Goal: Transaction & Acquisition: Obtain resource

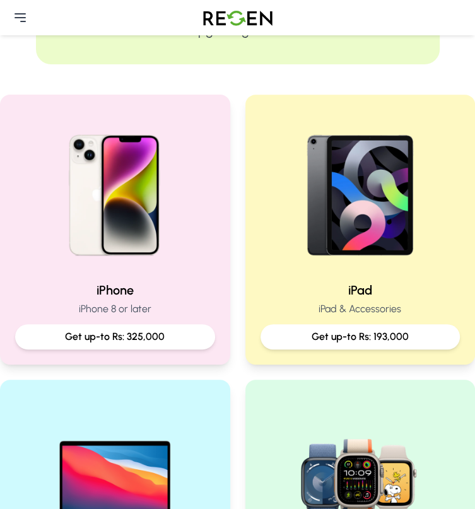
scroll to position [222, 0]
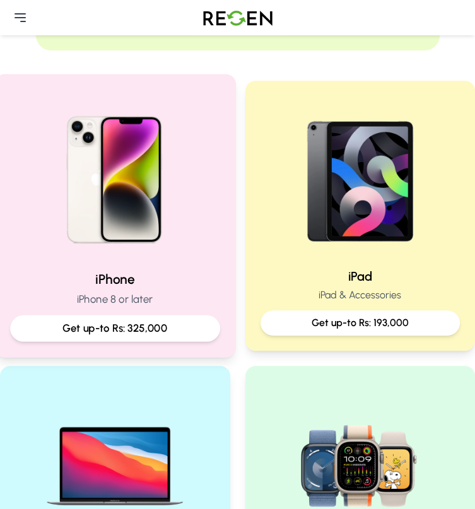
click at [185, 326] on p "Get up-to Rs: 325,000" at bounding box center [115, 328] width 188 height 16
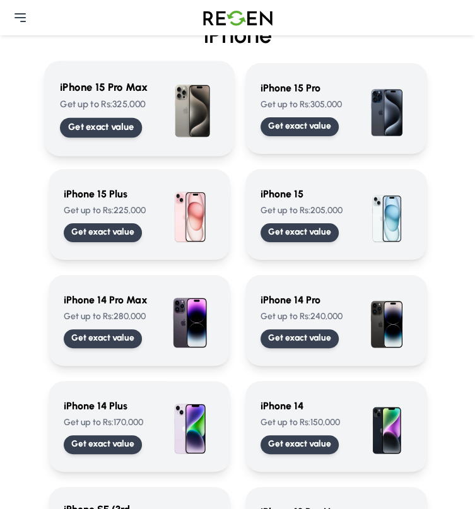
scroll to position [70, 0]
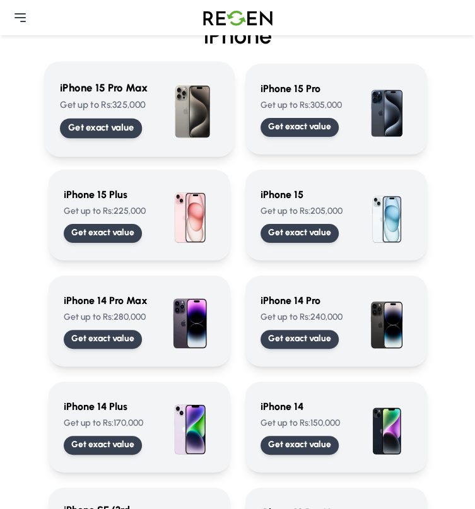
click at [0, 0] on div "Get exact value" at bounding box center [0, 0] width 0 height 0
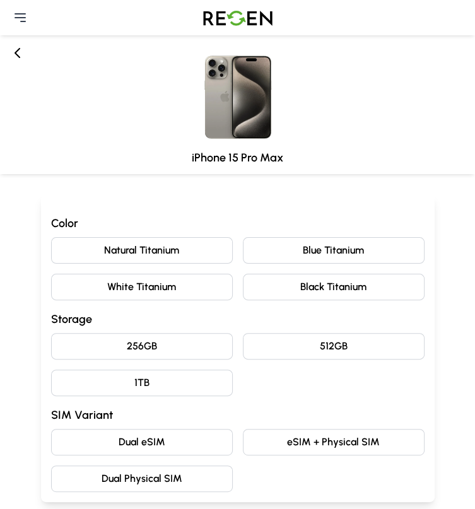
click at [310, 257] on div "Natural Titanium Blue Titanium White Titanium Black Titanium" at bounding box center [237, 268] width 373 height 63
click at [233, 274] on button "White Titanium" at bounding box center [142, 287] width 182 height 26
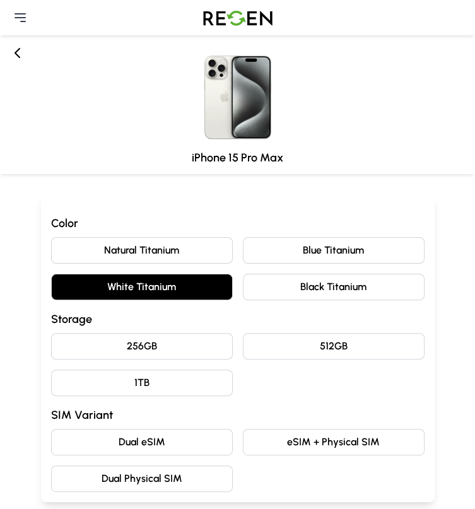
click at [130, 333] on button "256GB" at bounding box center [142, 346] width 182 height 26
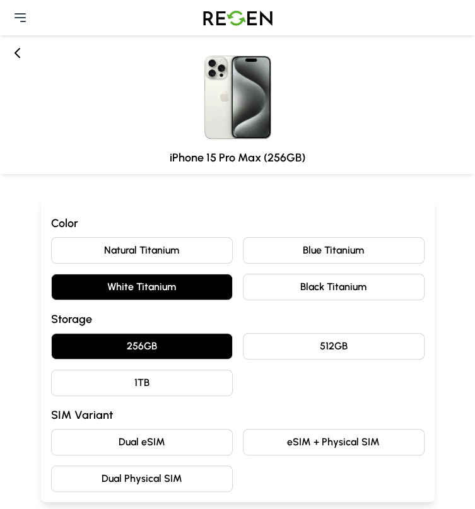
click at [137, 429] on button "Dual eSIM" at bounding box center [142, 442] width 182 height 26
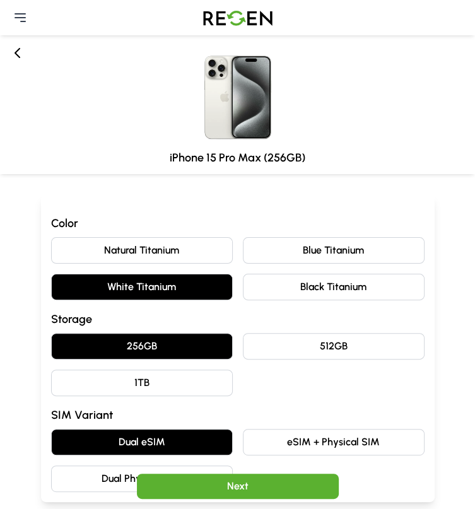
click at [231, 490] on button "Next" at bounding box center [238, 485] width 202 height 25
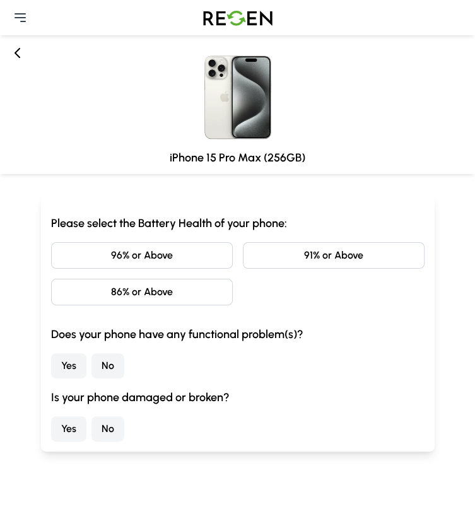
click at [233, 279] on button "86% or Above" at bounding box center [142, 292] width 182 height 26
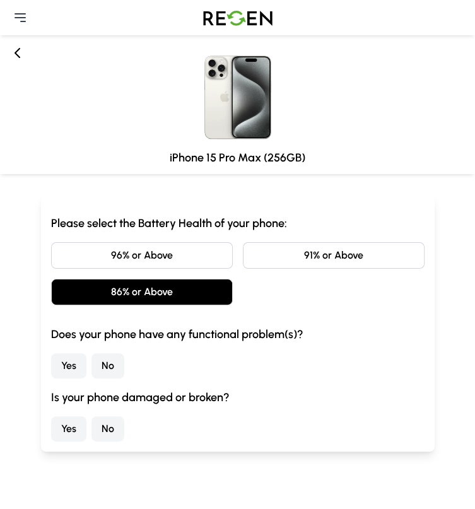
click at [124, 353] on button "No" at bounding box center [107, 365] width 33 height 25
click at [124, 416] on button "No" at bounding box center [107, 428] width 33 height 25
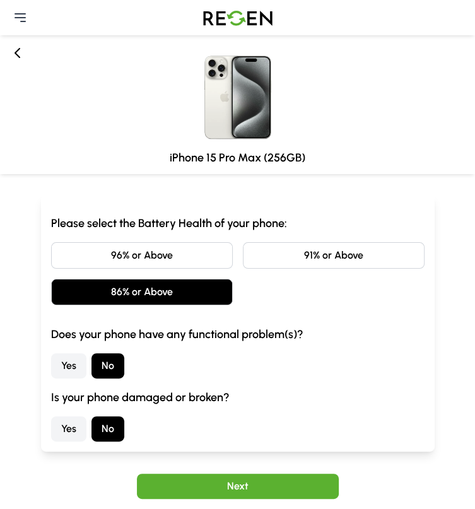
click at [249, 481] on button "Next" at bounding box center [238, 485] width 202 height 25
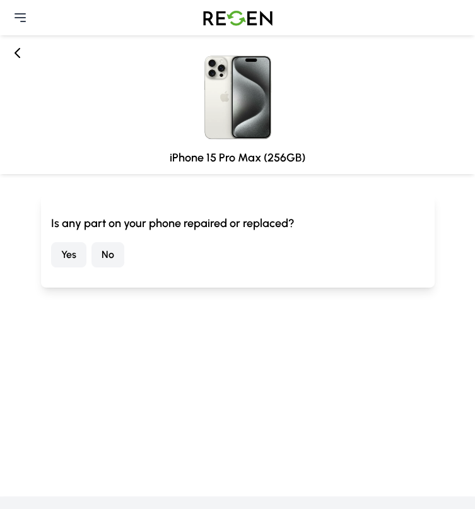
click at [124, 257] on button "No" at bounding box center [107, 254] width 33 height 25
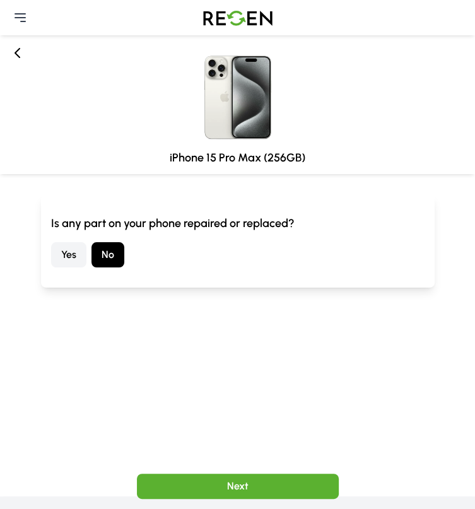
click at [245, 488] on button "Next" at bounding box center [238, 485] width 202 height 25
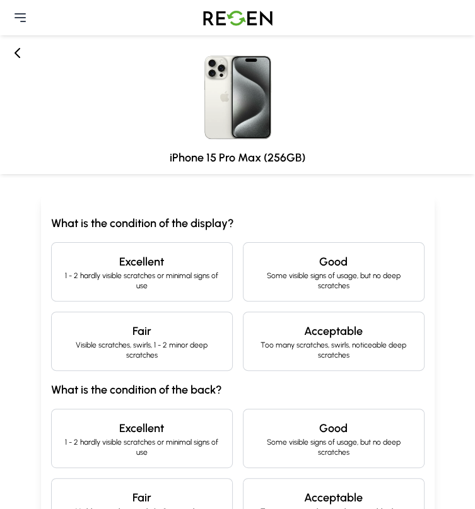
click at [137, 277] on p "1 - 2 hardly visible scratches or minimal signs of use" at bounding box center [142, 280] width 160 height 20
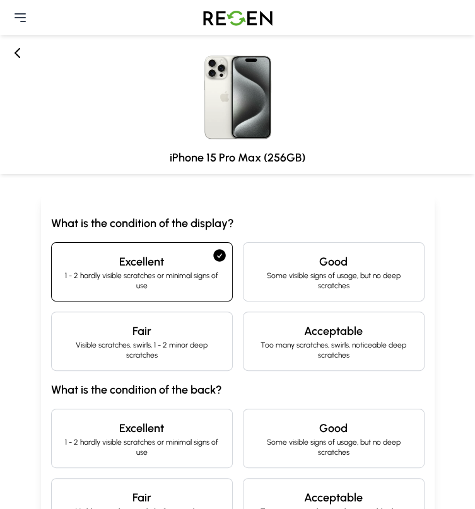
click at [110, 437] on p "1 - 2 hardly visible scratches or minimal signs of use" at bounding box center [142, 447] width 160 height 20
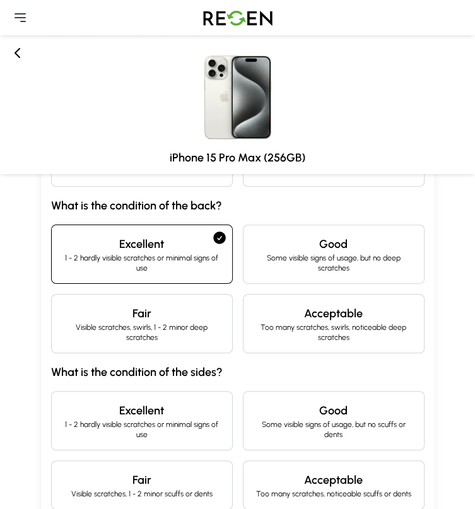
click at [126, 419] on p "1 - 2 hardly visible scratches or minimal signs of use" at bounding box center [142, 429] width 160 height 20
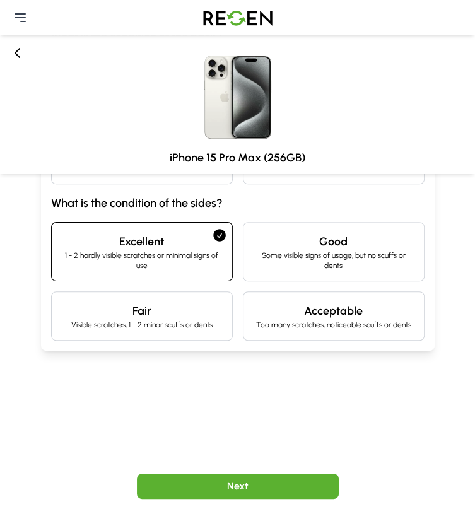
click at [227, 482] on button "Next" at bounding box center [238, 485] width 202 height 25
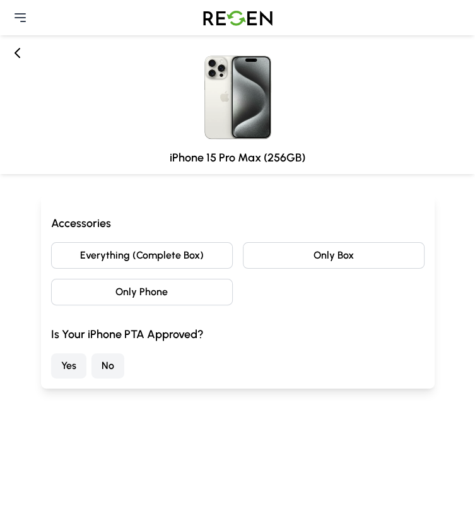
click at [125, 264] on button "Everything (Complete Box)" at bounding box center [142, 255] width 182 height 26
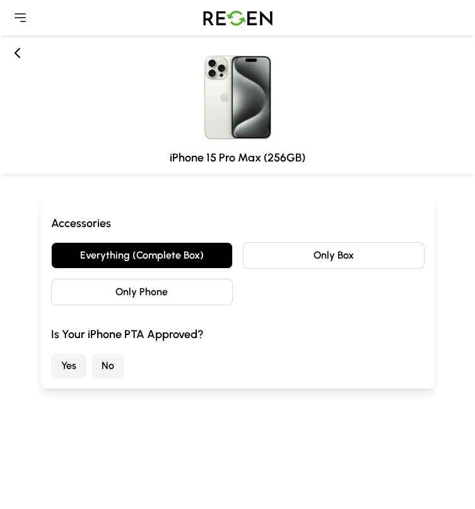
click at [124, 361] on button "No" at bounding box center [107, 365] width 33 height 25
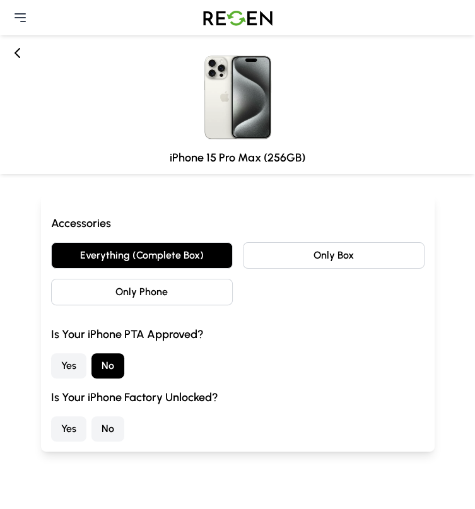
click at [86, 420] on button "Yes" at bounding box center [68, 428] width 35 height 25
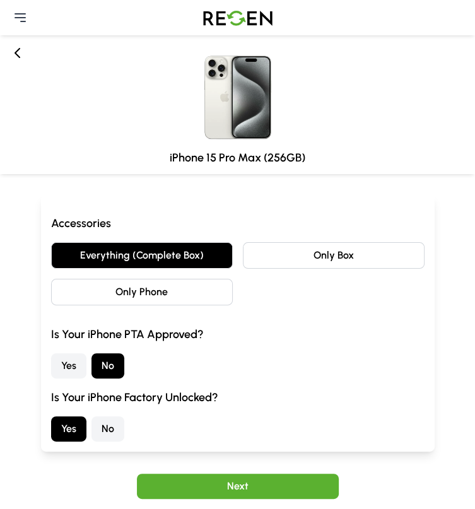
click at [216, 478] on button "Next" at bounding box center [238, 485] width 202 height 25
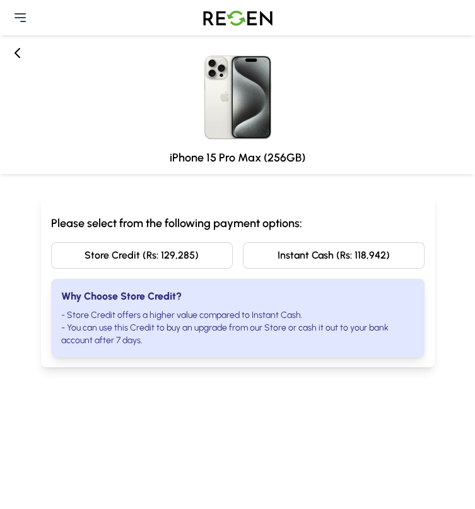
click at [17, 55] on icon at bounding box center [17, 53] width 4 height 9
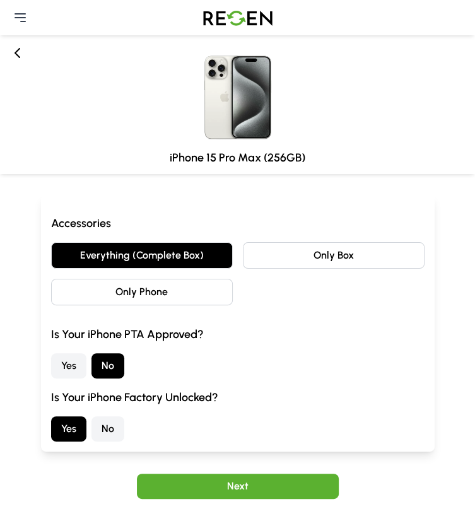
click at [17, 55] on icon at bounding box center [17, 53] width 4 height 9
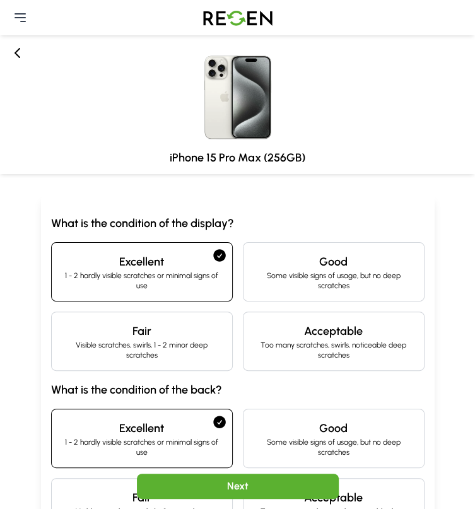
click at [17, 55] on icon at bounding box center [17, 53] width 4 height 9
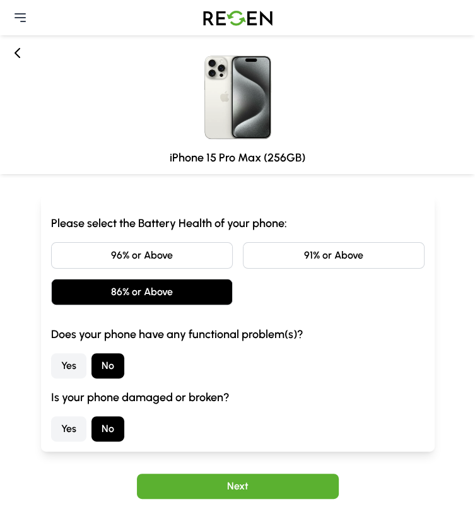
click at [17, 55] on icon at bounding box center [17, 53] width 4 height 9
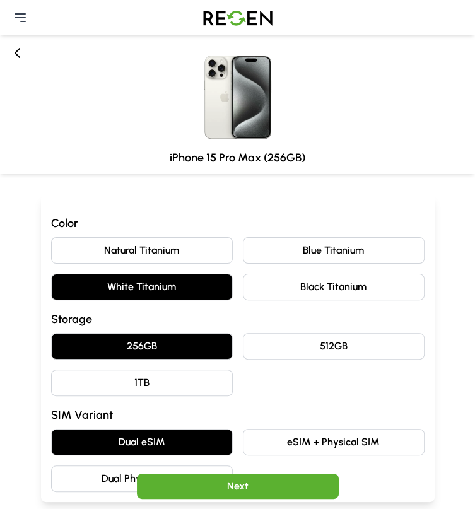
click at [17, 55] on icon at bounding box center [17, 53] width 4 height 9
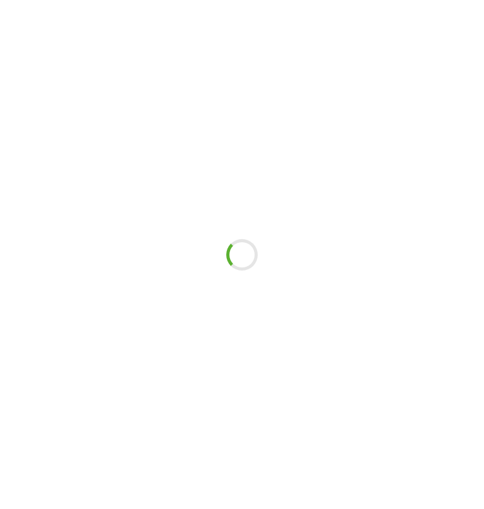
click at [17, 55] on div at bounding box center [242, 254] width 484 height 509
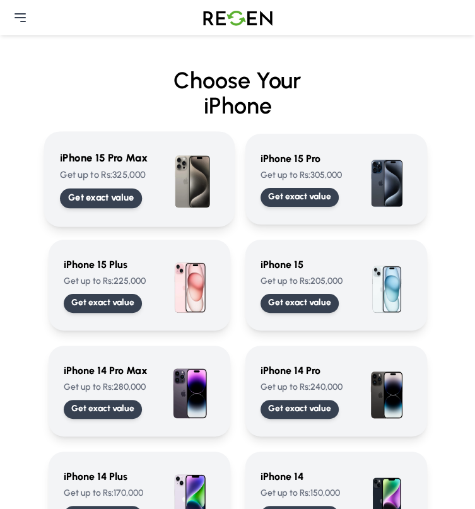
click at [0, 0] on p "Get exact value" at bounding box center [0, 0] width 0 height 0
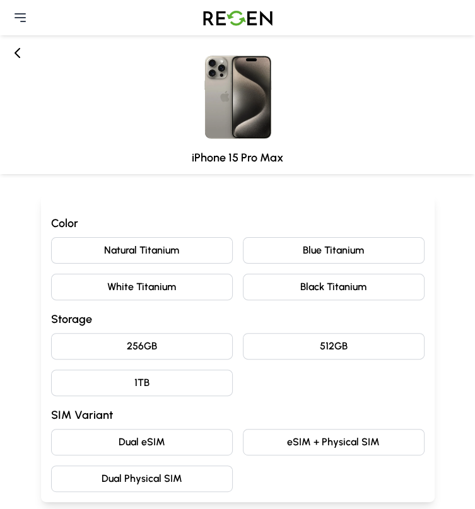
click at [18, 60] on icon at bounding box center [17, 52] width 15 height 15
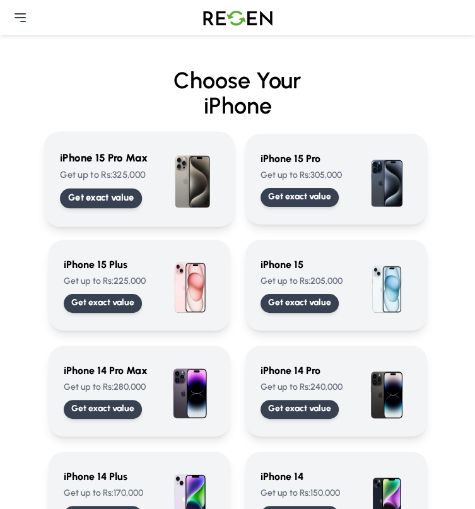
click at [0, 0] on div "Get exact value" at bounding box center [0, 0] width 0 height 0
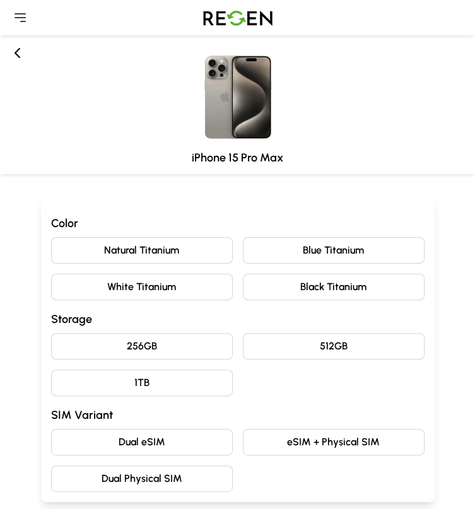
click at [126, 263] on button "Natural Titanium" at bounding box center [142, 250] width 182 height 26
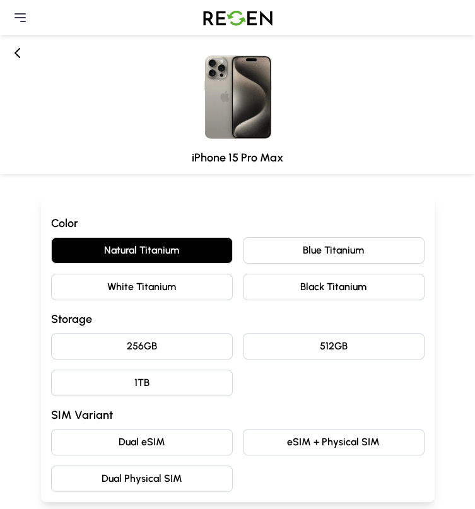
click at [129, 333] on button "256GB" at bounding box center [142, 346] width 182 height 26
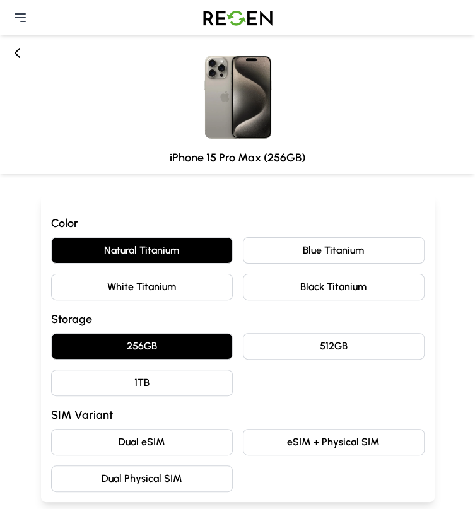
click at [119, 429] on button "Dual eSIM" at bounding box center [142, 442] width 182 height 26
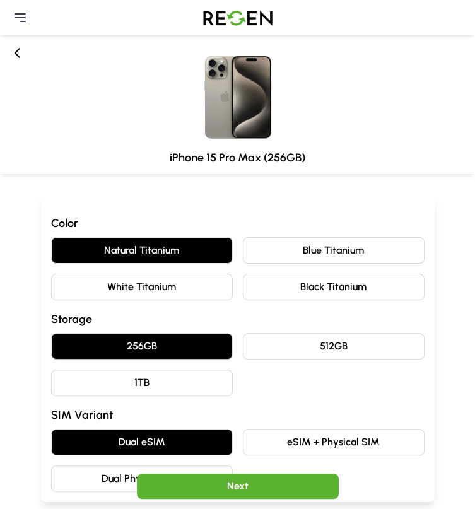
click at [213, 486] on button "Next" at bounding box center [238, 485] width 202 height 25
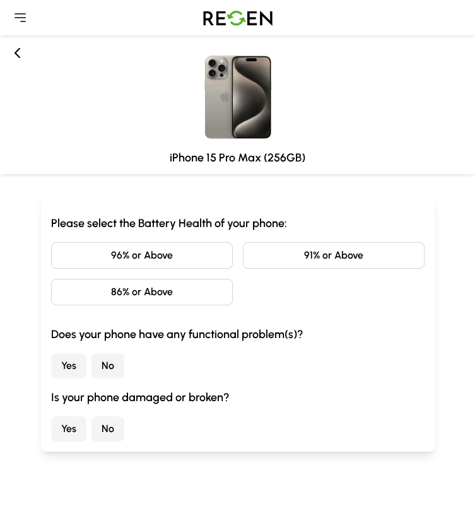
click at [233, 279] on button "86% or Above" at bounding box center [142, 292] width 182 height 26
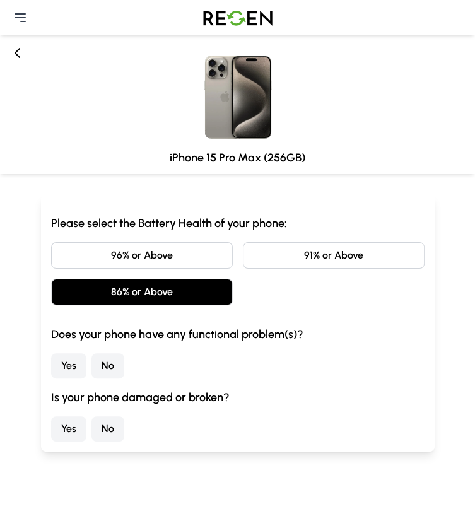
click at [150, 357] on div "Please select the Battery Health of your phone: 96% or Above 91% or Above 86% o…" at bounding box center [237, 327] width 373 height 227
click at [124, 353] on button "No" at bounding box center [107, 365] width 33 height 25
click at [124, 416] on button "No" at bounding box center [107, 428] width 33 height 25
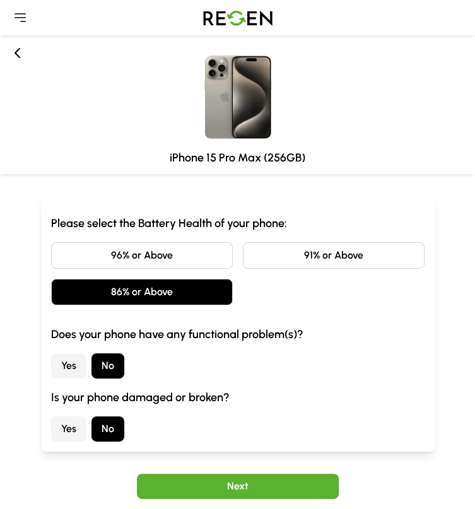
click at [229, 479] on button "Next" at bounding box center [238, 485] width 202 height 25
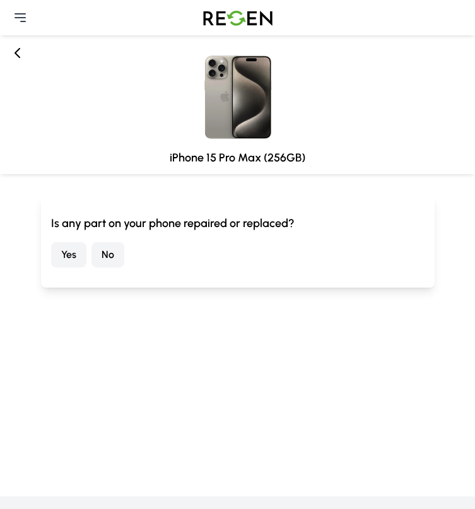
click at [124, 258] on button "No" at bounding box center [107, 254] width 33 height 25
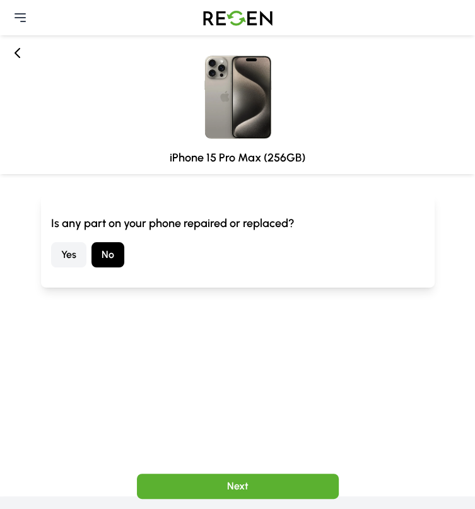
click at [263, 491] on button "Next" at bounding box center [238, 485] width 202 height 25
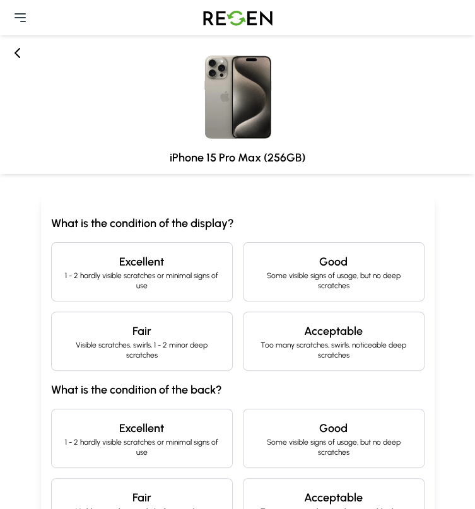
click at [135, 291] on p "1 - 2 hardly visible scratches or minimal signs of use" at bounding box center [142, 280] width 160 height 20
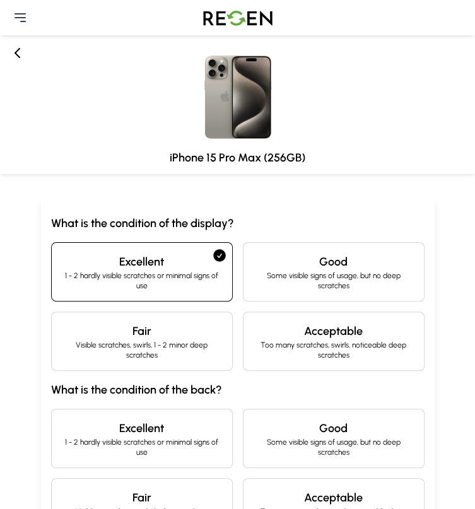
click at [146, 453] on p "1 - 2 hardly visible scratches or minimal signs of use" at bounding box center [142, 447] width 160 height 20
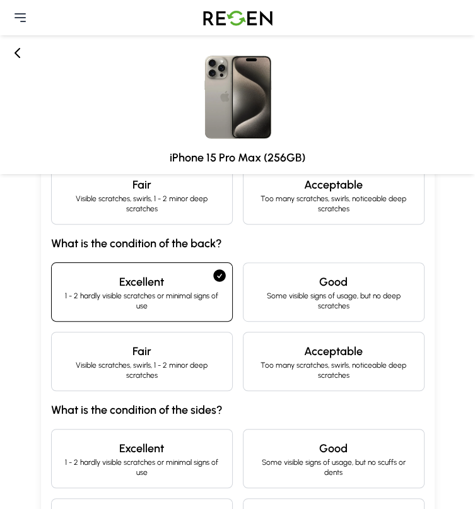
scroll to position [146, 0]
click at [128, 457] on p "1 - 2 hardly visible scratches or minimal signs of use" at bounding box center [142, 467] width 160 height 20
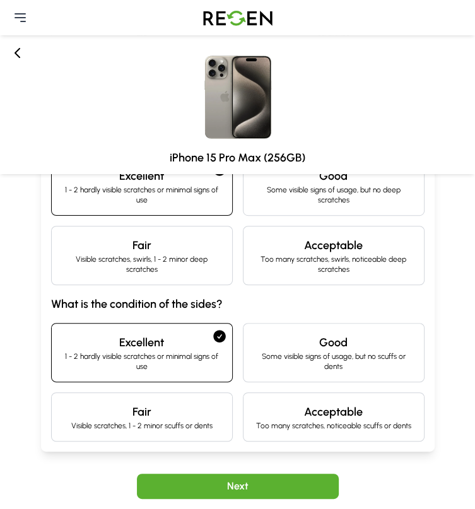
click at [257, 487] on button "Next" at bounding box center [238, 485] width 202 height 25
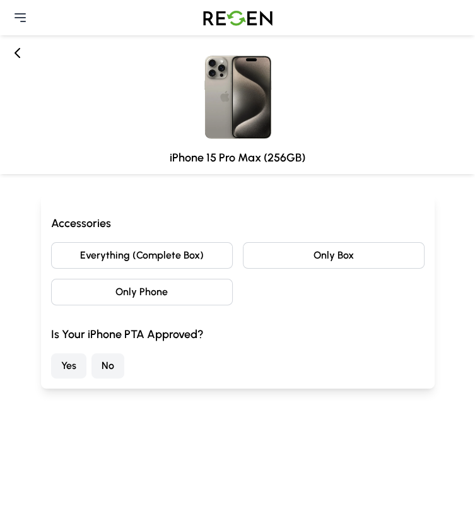
scroll to position [0, 0]
click at [233, 279] on button "Only Phone" at bounding box center [142, 292] width 182 height 26
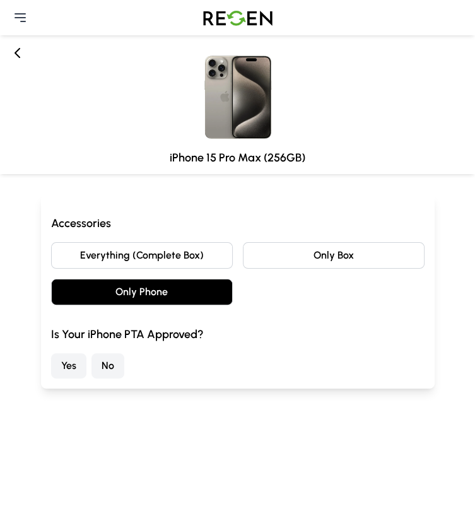
click at [86, 361] on button "Yes" at bounding box center [68, 365] width 35 height 25
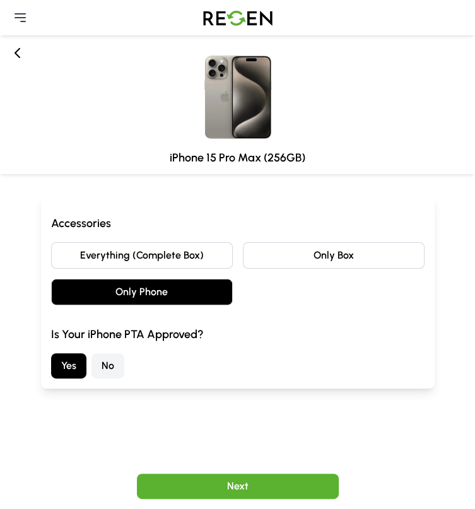
click at [235, 490] on button "Next" at bounding box center [238, 485] width 202 height 25
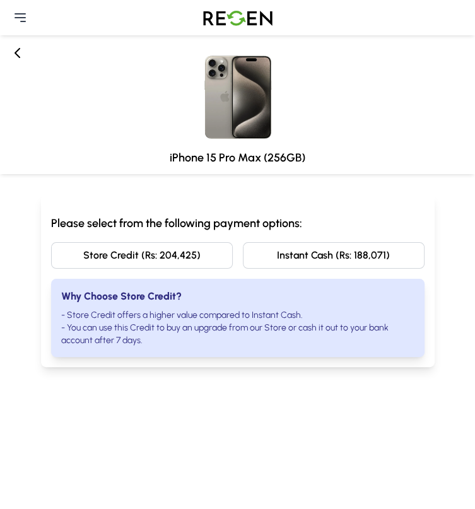
click at [13, 55] on icon at bounding box center [17, 52] width 15 height 15
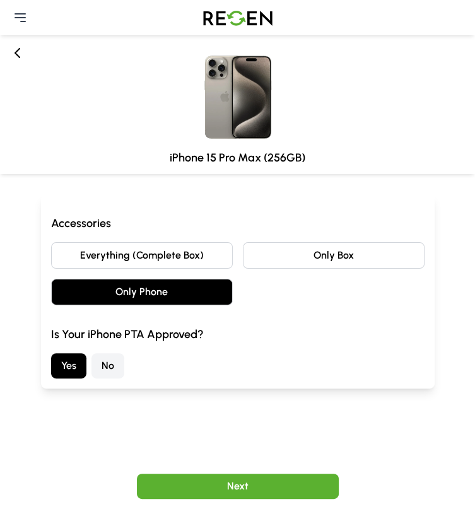
click at [13, 55] on icon at bounding box center [17, 52] width 15 height 15
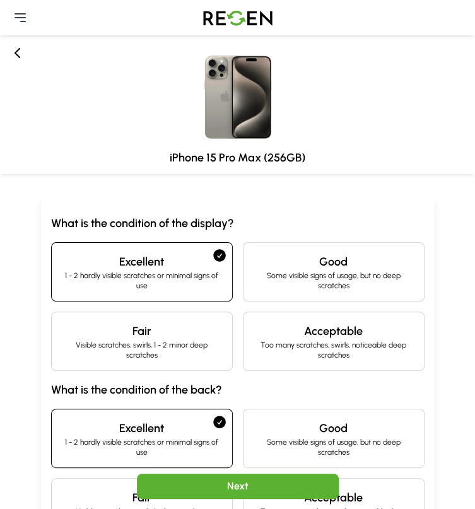
click at [13, 55] on icon at bounding box center [17, 52] width 15 height 15
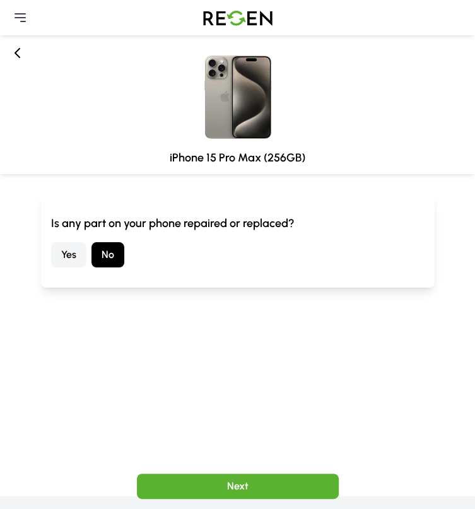
click at [13, 55] on icon at bounding box center [17, 52] width 15 height 15
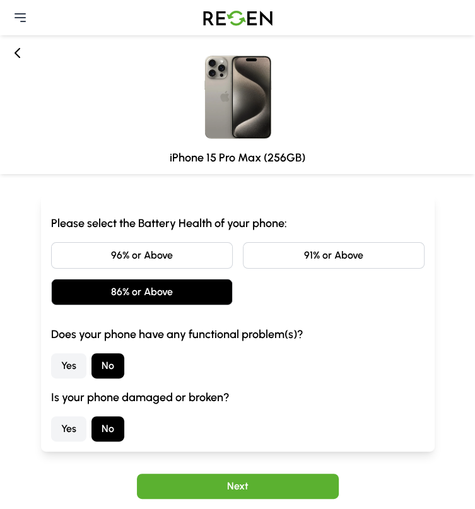
click at [13, 55] on icon at bounding box center [17, 52] width 15 height 15
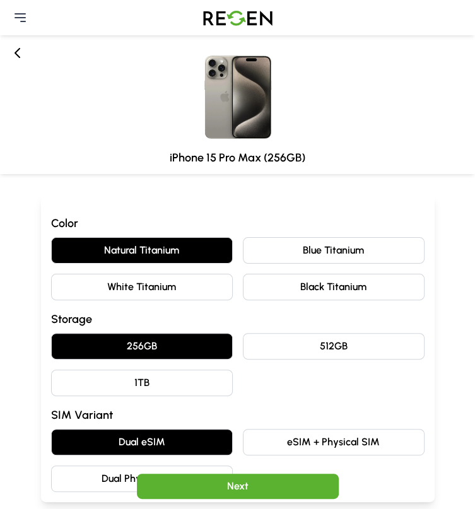
click at [13, 55] on icon at bounding box center [17, 52] width 15 height 15
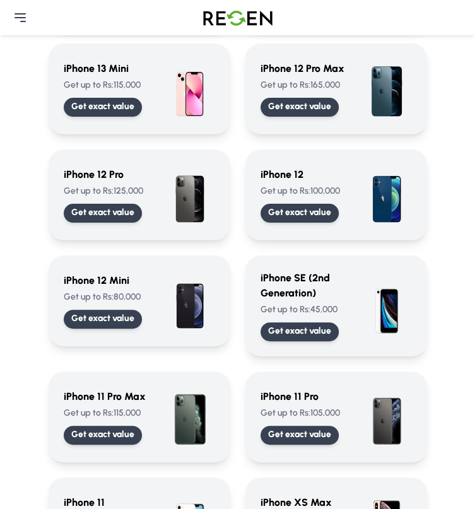
scroll to position [738, 0]
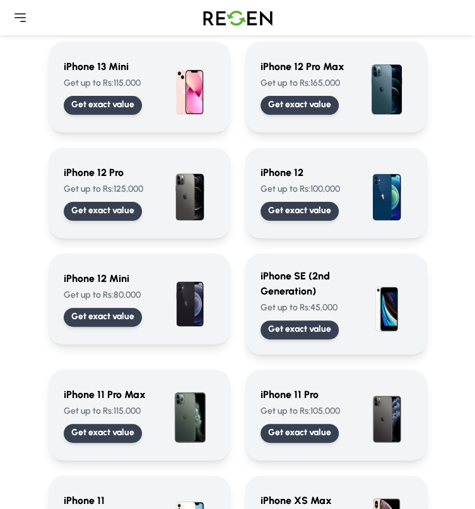
click at [0, 0] on p "Get exact value" at bounding box center [0, 0] width 0 height 0
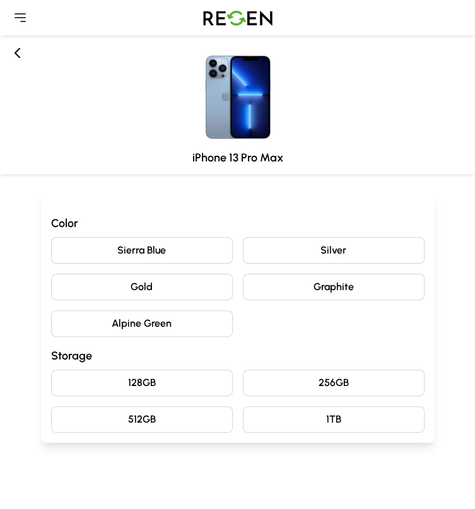
click at [233, 274] on button "Gold" at bounding box center [142, 287] width 182 height 26
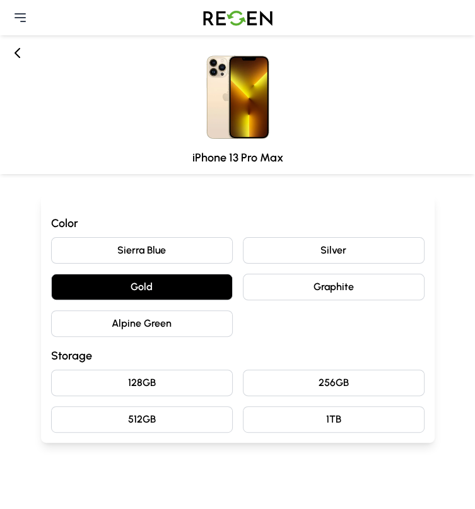
click at [243, 375] on button "256GB" at bounding box center [334, 382] width 182 height 26
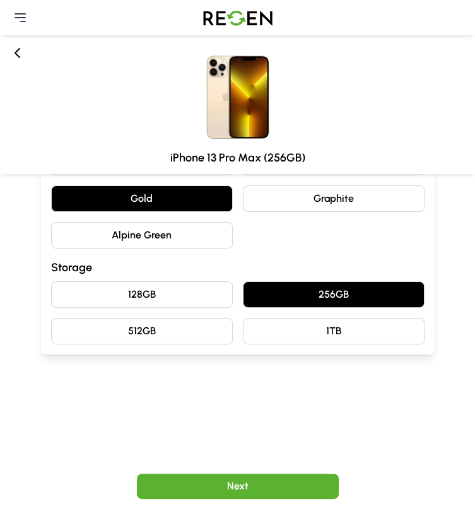
scroll to position [91, 0]
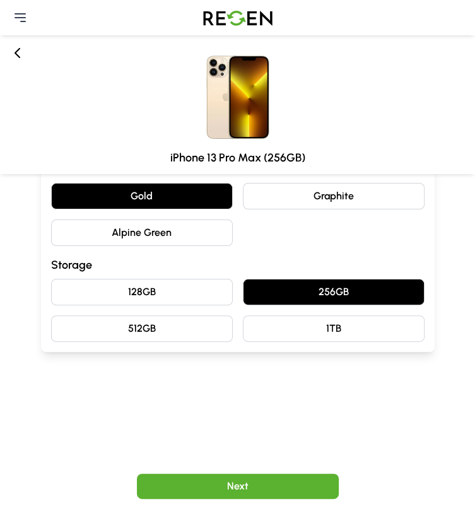
click at [265, 485] on button "Next" at bounding box center [238, 485] width 202 height 25
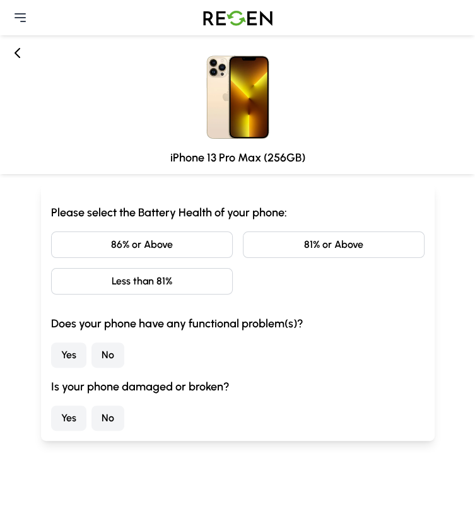
scroll to position [0, 0]
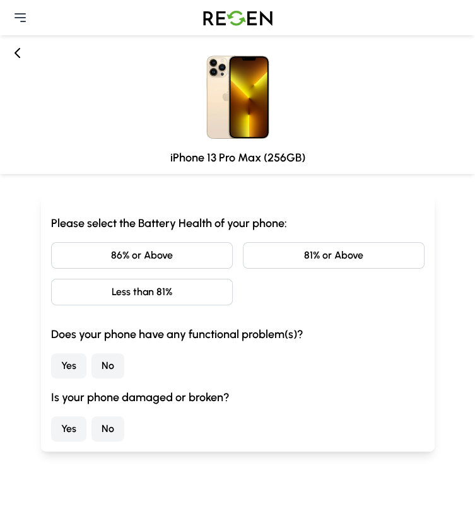
click at [243, 269] on button "81% or Above" at bounding box center [334, 255] width 182 height 26
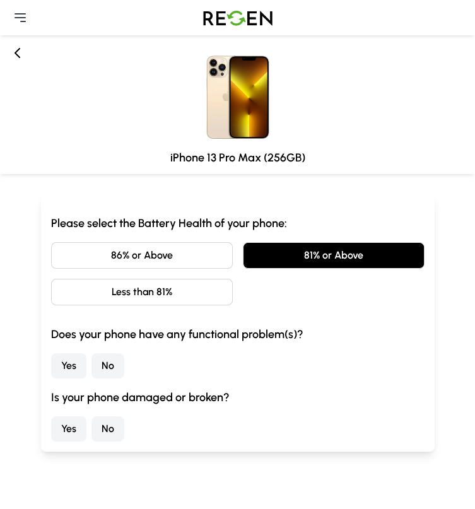
click at [124, 353] on button "No" at bounding box center [107, 365] width 33 height 25
click at [124, 416] on button "No" at bounding box center [107, 428] width 33 height 25
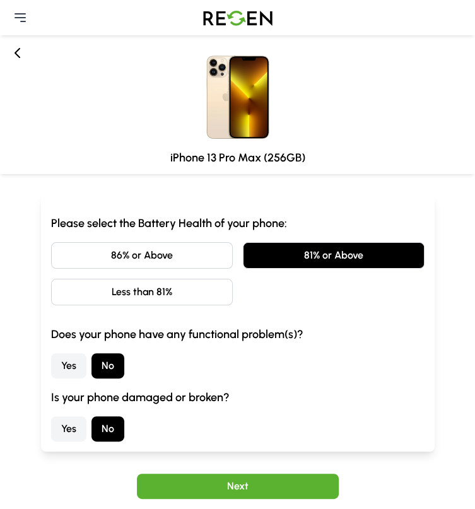
click at [277, 486] on button "Next" at bounding box center [238, 485] width 202 height 25
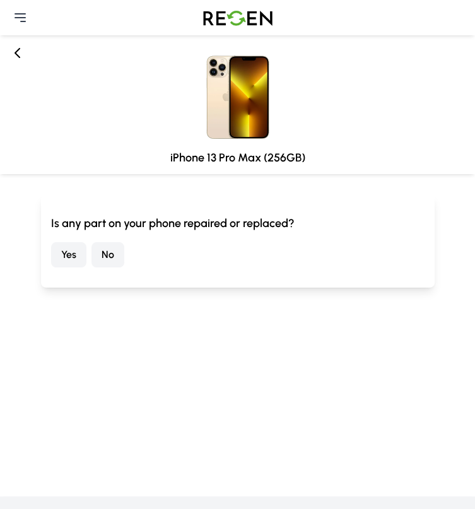
click at [124, 252] on button "No" at bounding box center [107, 254] width 33 height 25
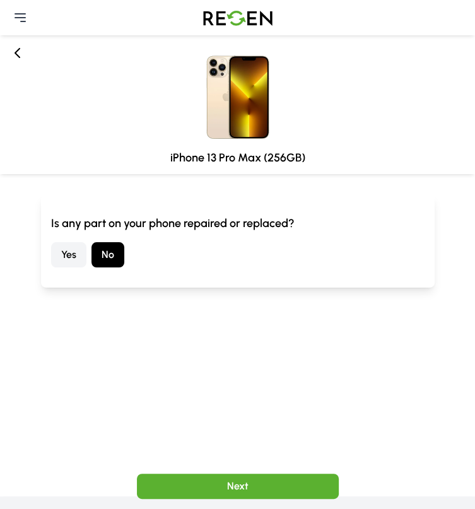
click at [258, 480] on button "Next" at bounding box center [238, 485] width 202 height 25
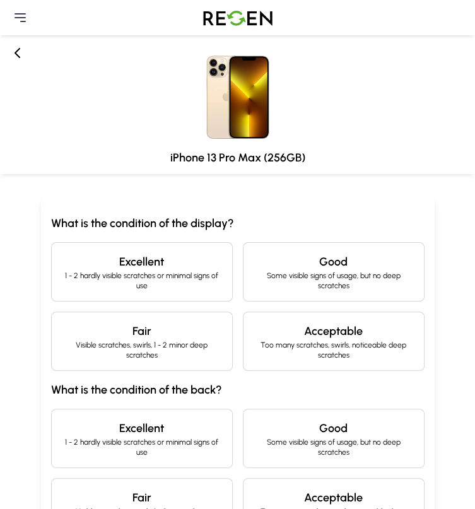
click at [253, 291] on p "Some visible signs of usage, but no deep scratches" at bounding box center [333, 280] width 160 height 20
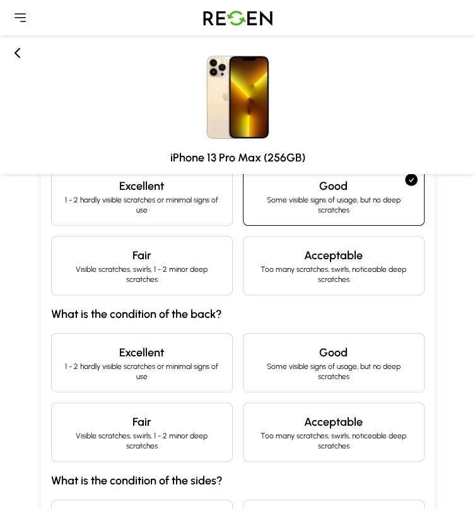
scroll to position [81, 0]
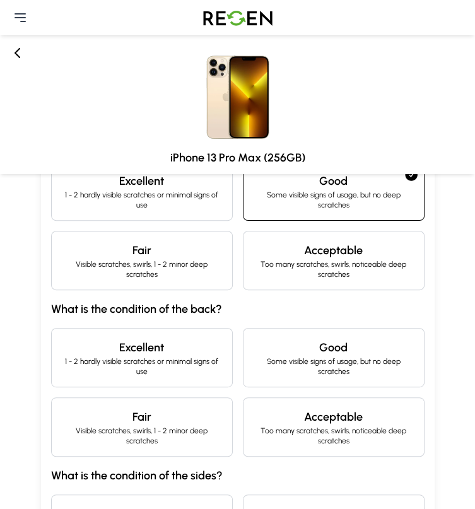
click at [253, 210] on p "Some visible signs of usage, but no deep scratches" at bounding box center [333, 200] width 160 height 20
click at [253, 356] on p "Some visible signs of usage, but no deep scratches" at bounding box center [333, 366] width 160 height 20
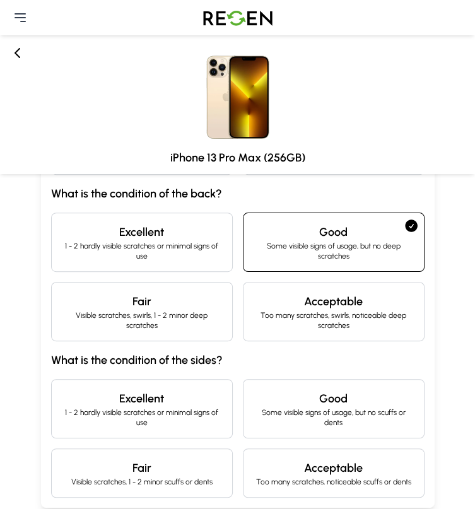
click at [253, 407] on p "Some visible signs of usage, but no scuffs or dents" at bounding box center [333, 417] width 160 height 20
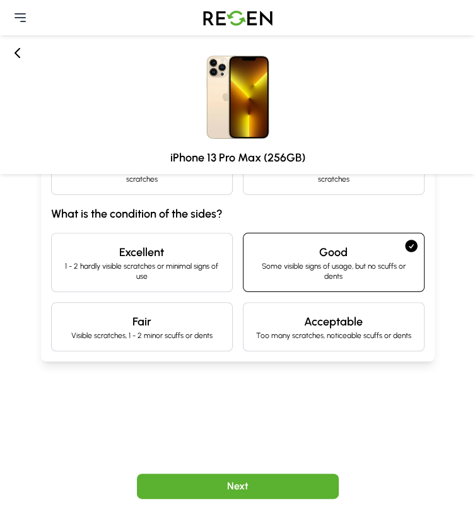
click at [243, 478] on button "Next" at bounding box center [238, 485] width 202 height 25
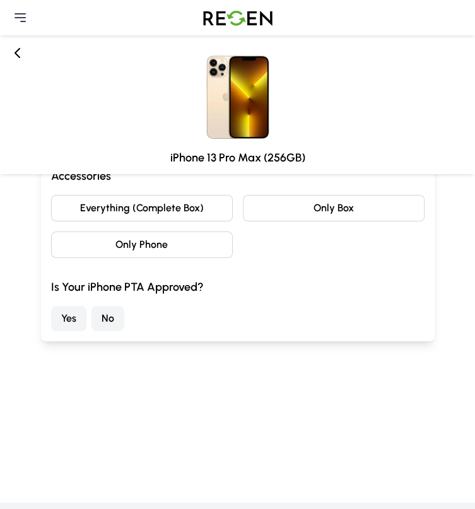
scroll to position [0, 0]
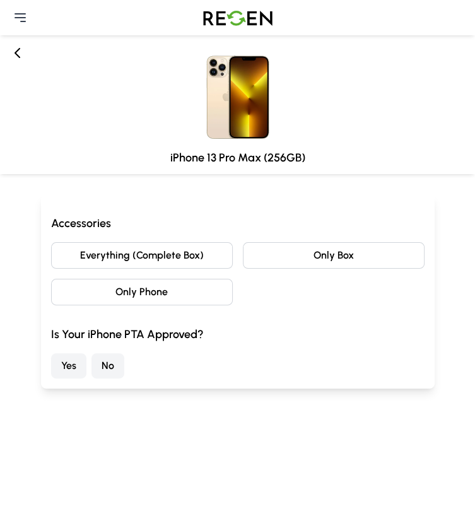
click at [233, 279] on button "Only Phone" at bounding box center [142, 292] width 182 height 26
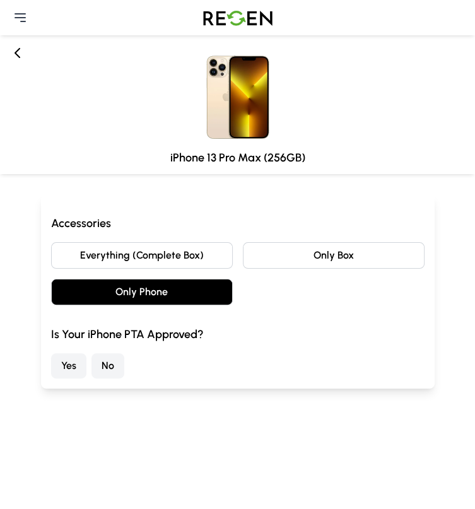
click at [124, 363] on button "No" at bounding box center [107, 365] width 33 height 25
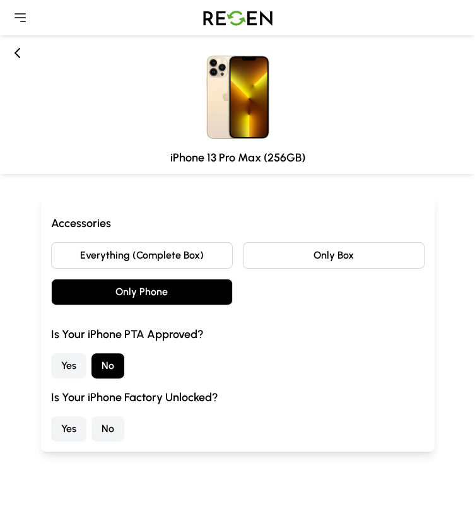
click at [86, 420] on button "Yes" at bounding box center [68, 428] width 35 height 25
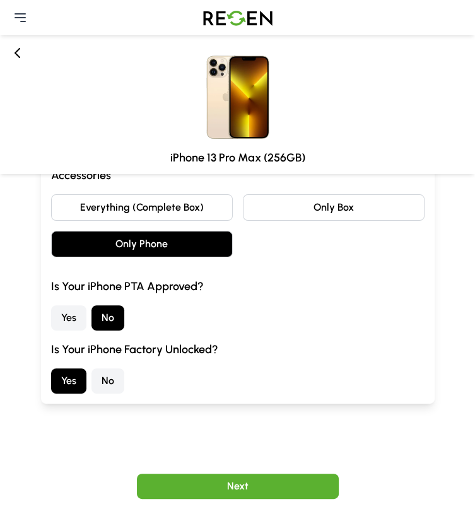
scroll to position [49, 0]
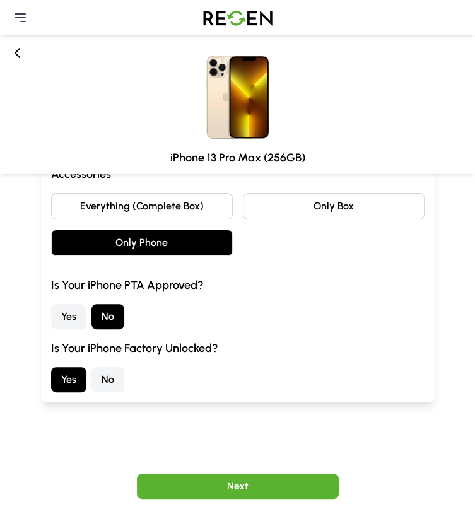
click at [294, 482] on button "Next" at bounding box center [238, 485] width 202 height 25
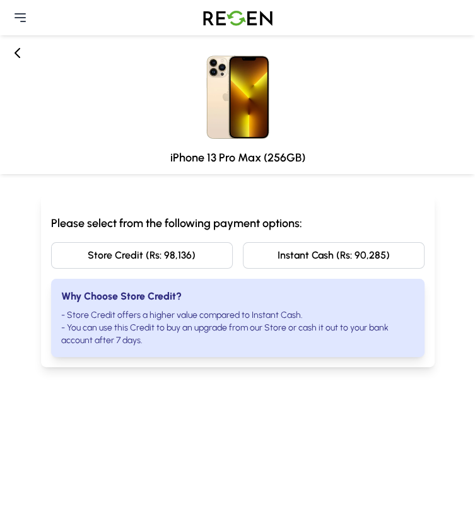
scroll to position [0, 0]
click at [19, 60] on icon at bounding box center [17, 52] width 15 height 15
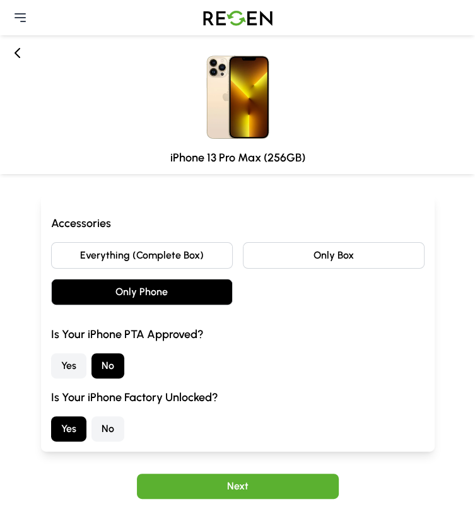
click at [19, 60] on icon at bounding box center [17, 52] width 15 height 15
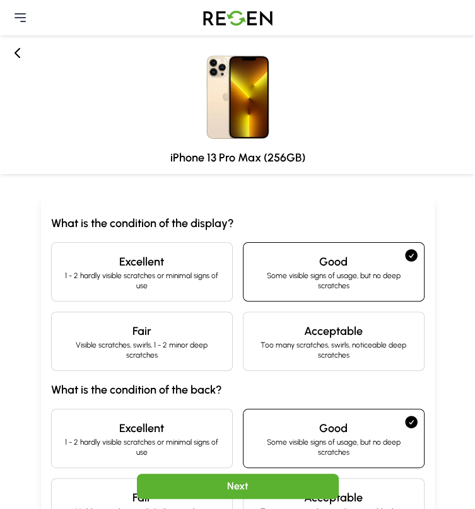
click at [19, 60] on icon at bounding box center [17, 52] width 15 height 15
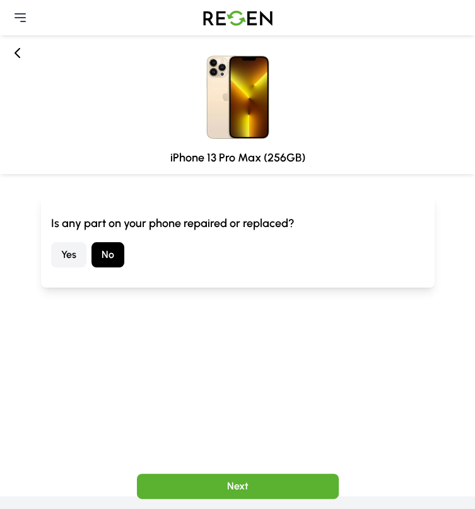
click at [19, 60] on icon at bounding box center [17, 52] width 15 height 15
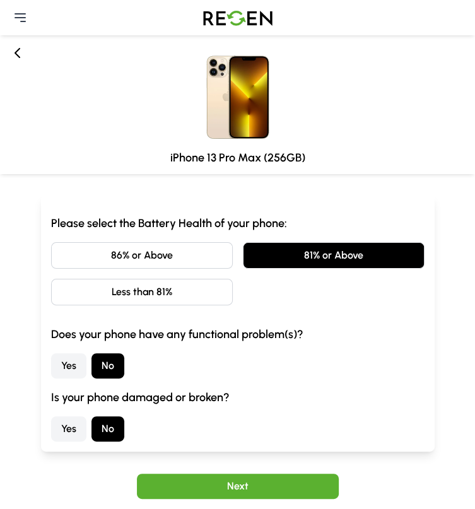
click at [19, 60] on icon at bounding box center [17, 52] width 15 height 15
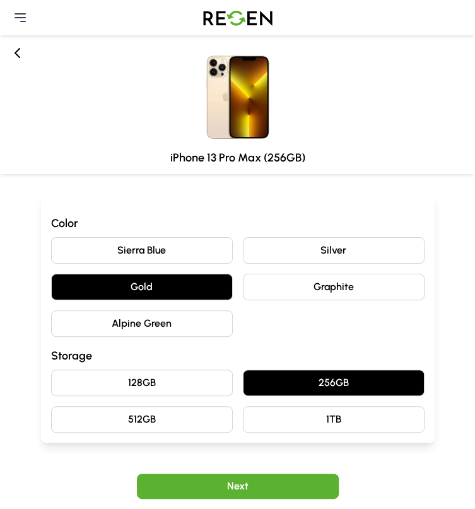
click at [19, 60] on icon at bounding box center [17, 52] width 15 height 15
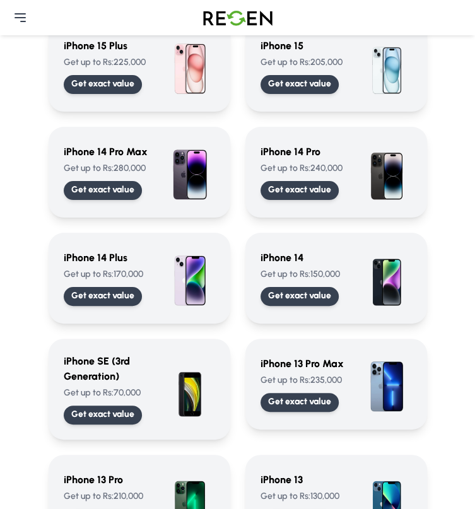
scroll to position [219, 0]
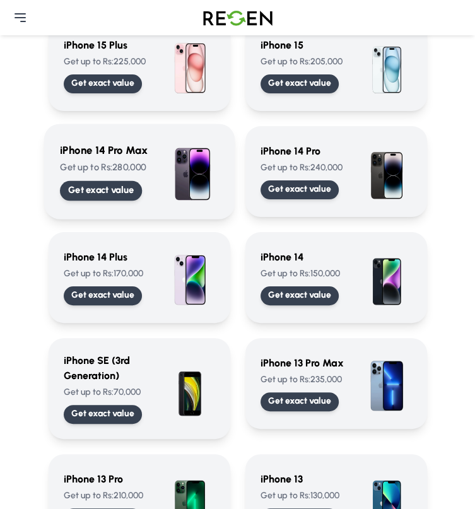
click at [0, 0] on p "Get exact value" at bounding box center [0, 0] width 0 height 0
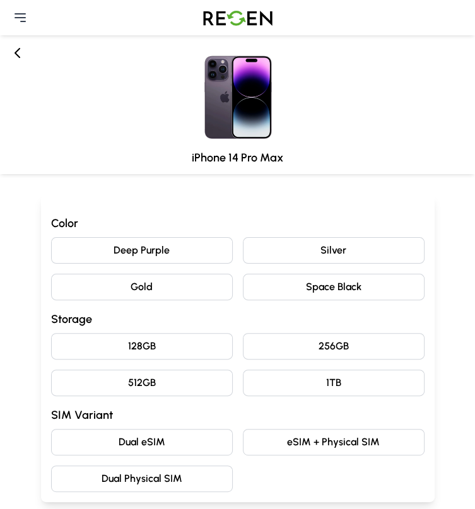
click at [118, 254] on button "Deep Purple" at bounding box center [142, 250] width 182 height 26
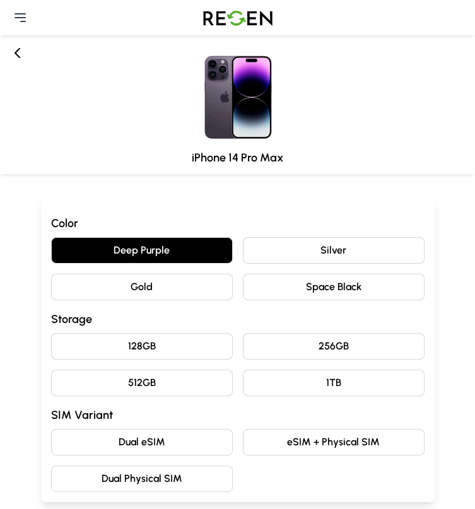
click at [123, 333] on button "128GB" at bounding box center [142, 346] width 182 height 26
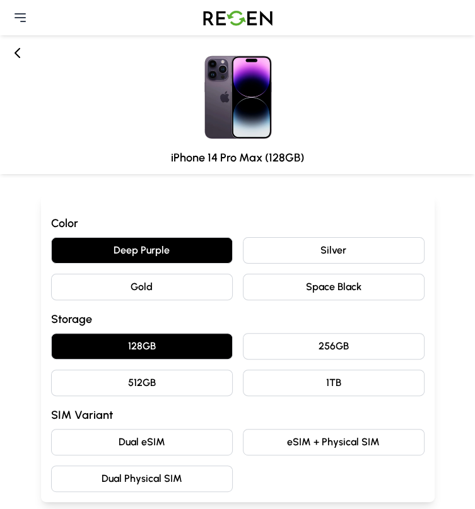
click at [243, 429] on button "eSIM + Physical SIM" at bounding box center [334, 442] width 182 height 26
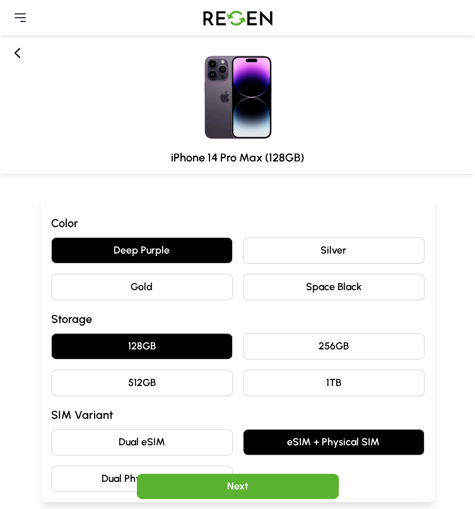
click at [237, 486] on button "Next" at bounding box center [238, 485] width 202 height 25
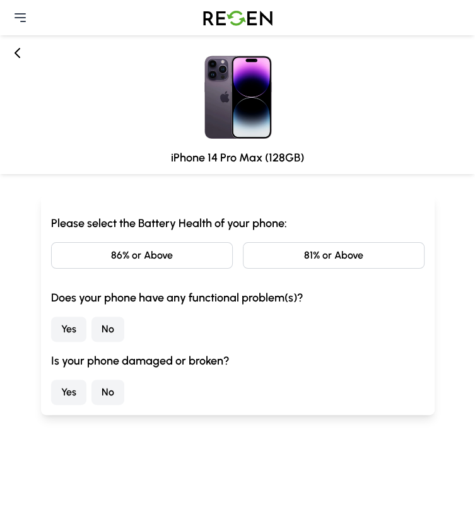
click at [243, 269] on button "81% or Above" at bounding box center [334, 255] width 182 height 26
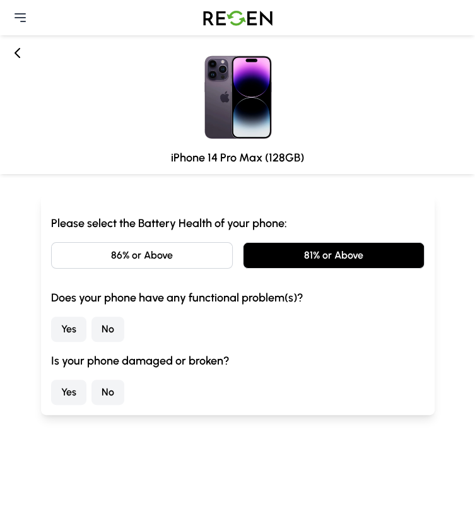
click at [124, 342] on button "No" at bounding box center [107, 328] width 33 height 25
click at [124, 405] on button "No" at bounding box center [107, 391] width 33 height 25
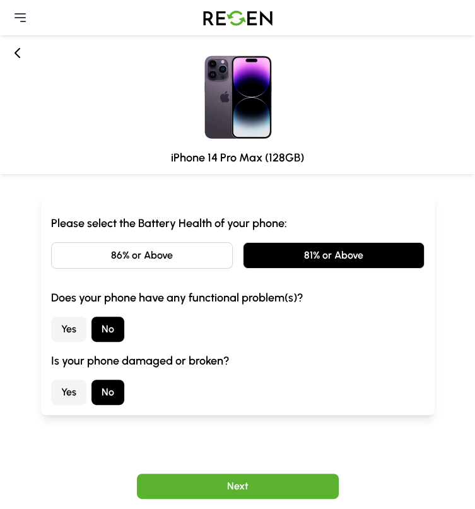
click at [238, 490] on button "Next" at bounding box center [238, 485] width 202 height 25
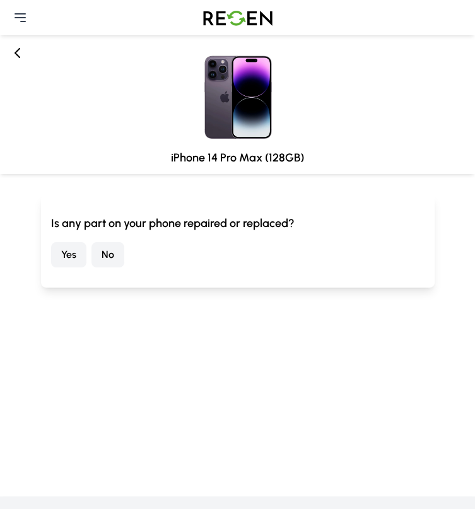
click at [124, 257] on button "No" at bounding box center [107, 254] width 33 height 25
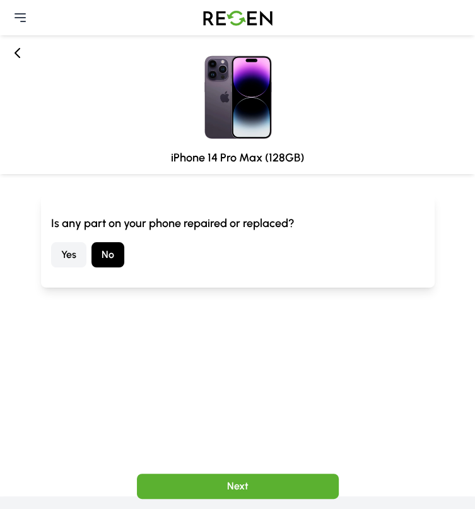
click at [214, 494] on button "Next" at bounding box center [238, 485] width 202 height 25
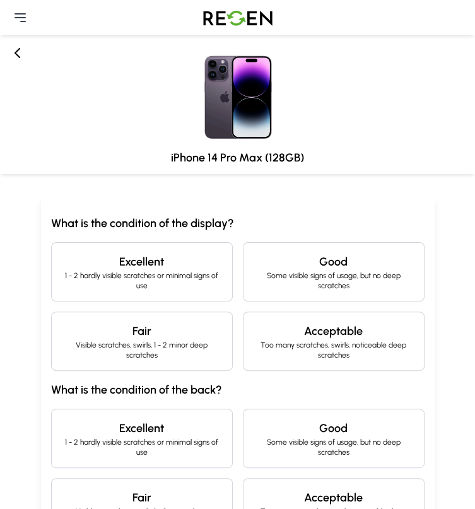
click at [132, 291] on p "1 - 2 hardly visible scratches or minimal signs of use" at bounding box center [142, 280] width 160 height 20
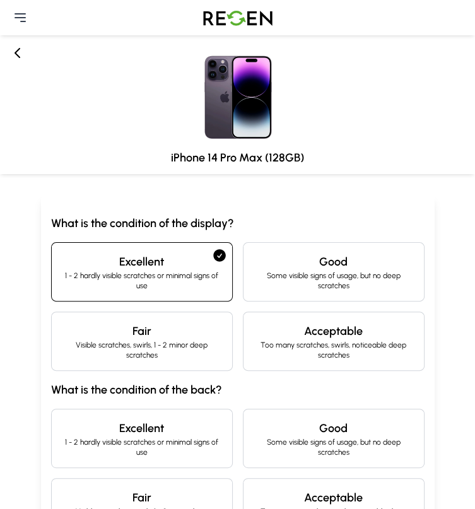
click at [130, 437] on p "1 - 2 hardly visible scratches or minimal signs of use" at bounding box center [142, 447] width 160 height 20
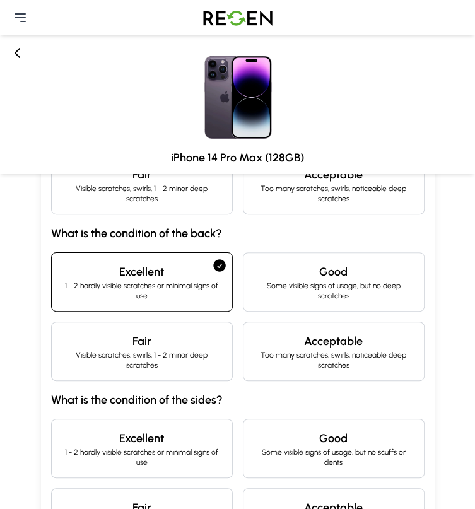
click at [130, 447] on p "1 - 2 hardly visible scratches or minimal signs of use" at bounding box center [142, 457] width 160 height 20
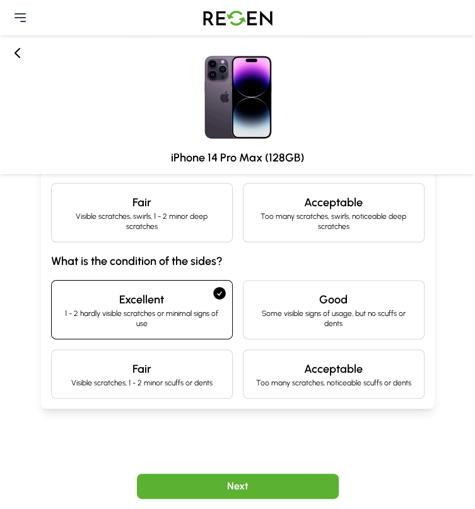
click at [250, 482] on button "Next" at bounding box center [238, 485] width 202 height 25
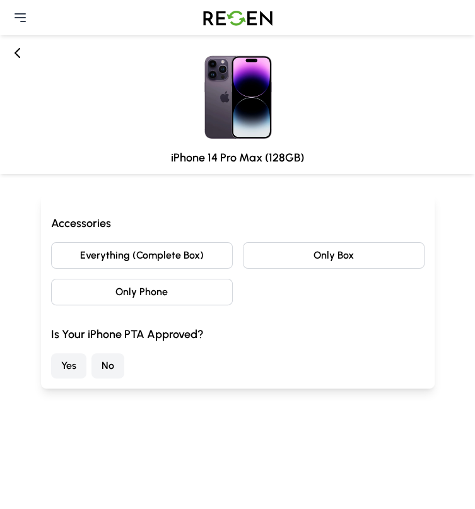
click at [233, 279] on button "Only Phone" at bounding box center [142, 292] width 182 height 26
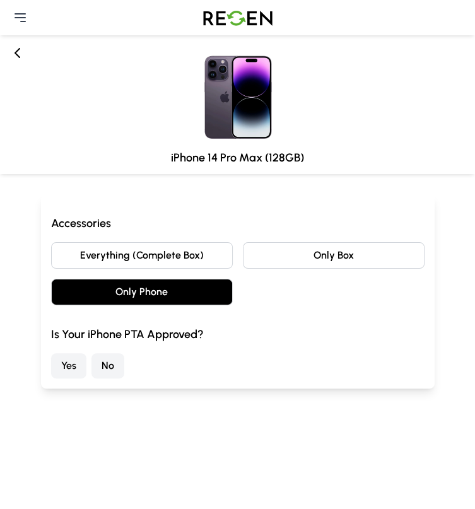
click at [86, 359] on button "Yes" at bounding box center [68, 365] width 35 height 25
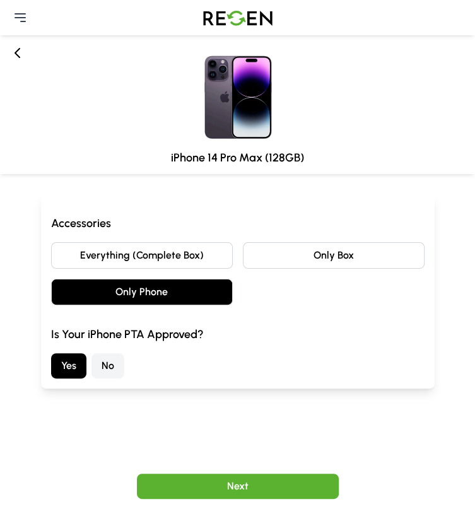
click at [237, 481] on button "Next" at bounding box center [238, 485] width 202 height 25
